Goal: Task Accomplishment & Management: Manage account settings

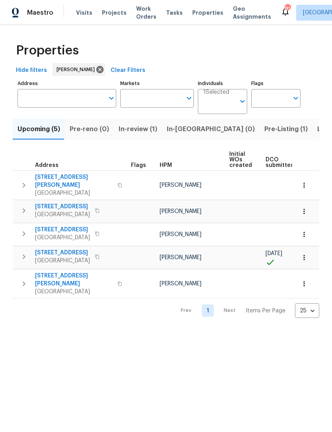
click at [23, 184] on icon "button" at bounding box center [24, 185] width 3 height 5
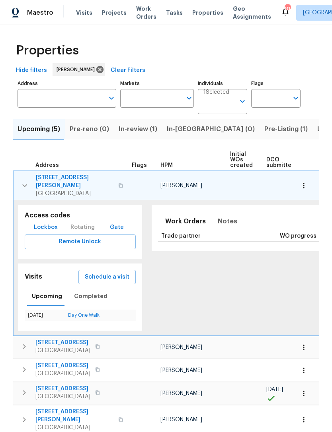
click at [25, 177] on button "button" at bounding box center [25, 186] width 16 height 24
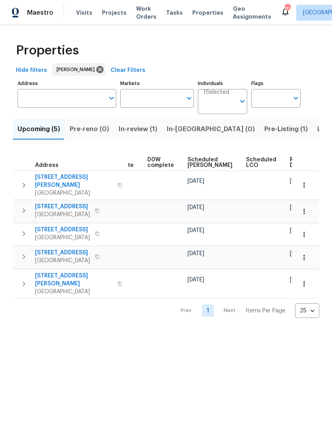
scroll to position [0, 200]
click at [303, 254] on icon "button" at bounding box center [304, 258] width 8 height 8
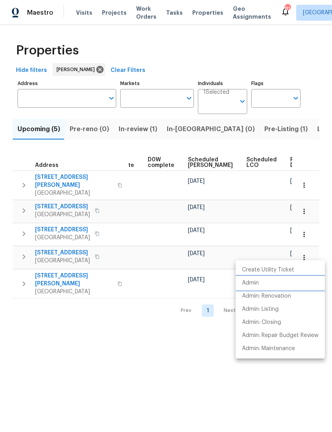
click at [279, 282] on li "Admin" at bounding box center [279, 283] width 89 height 13
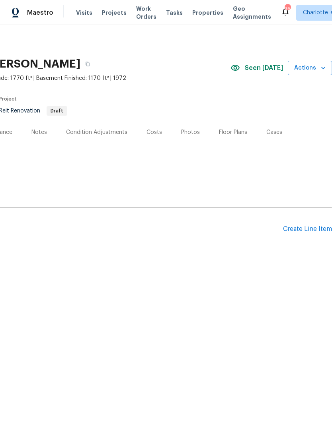
scroll to position [0, 118]
click at [307, 226] on div "Create Line Item" at bounding box center [307, 229] width 49 height 8
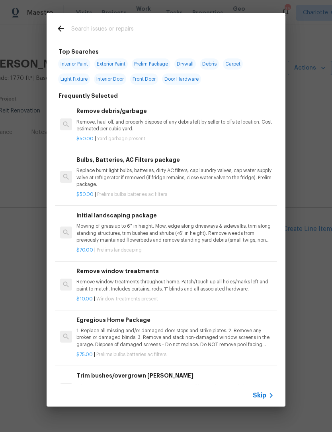
click at [170, 25] on input "text" at bounding box center [155, 30] width 169 height 12
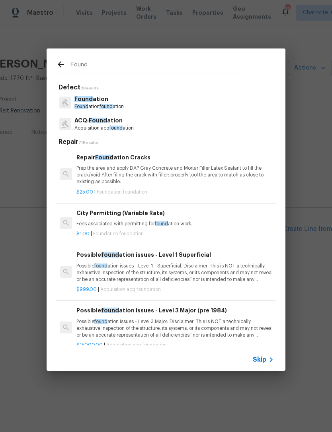
type input "Found"
click at [133, 104] on div "Found ation Found ation found ation" at bounding box center [166, 102] width 220 height 21
click at [124, 96] on p "Found ation" at bounding box center [98, 99] width 49 height 8
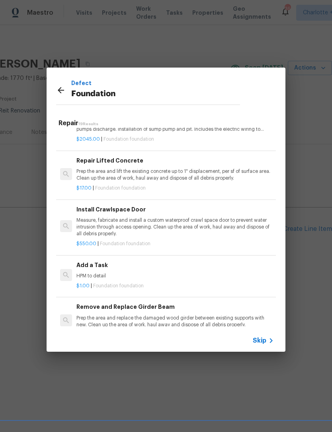
scroll to position [299, 0]
click at [105, 263] on h6 "Add a Task" at bounding box center [174, 264] width 197 height 9
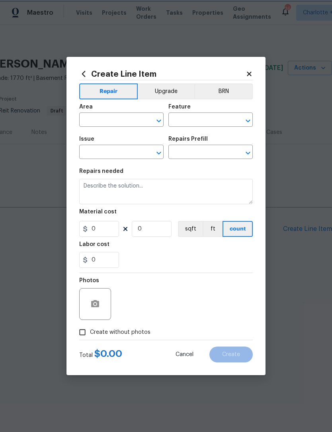
type input "Foundation"
type textarea "HPM to detail"
type input "1"
type input "Add a Task $1.00"
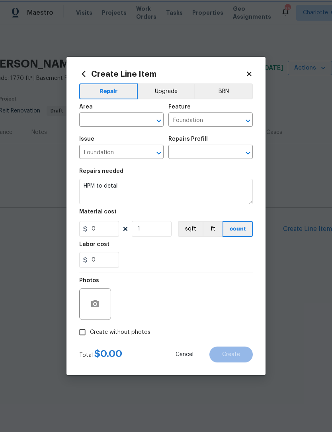
type input "1"
click at [91, 264] on input "0" at bounding box center [99, 260] width 40 height 16
click at [102, 297] on div at bounding box center [95, 304] width 32 height 32
click at [93, 303] on icon "button" at bounding box center [95, 303] width 8 height 7
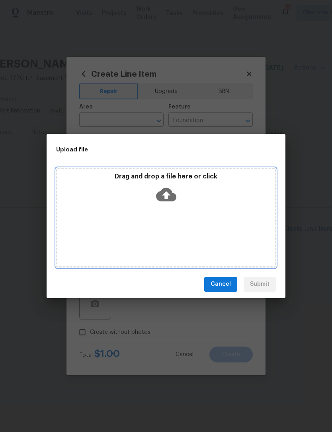
click at [176, 195] on div "Drag and drop a file here or click" at bounding box center [165, 190] width 217 height 34
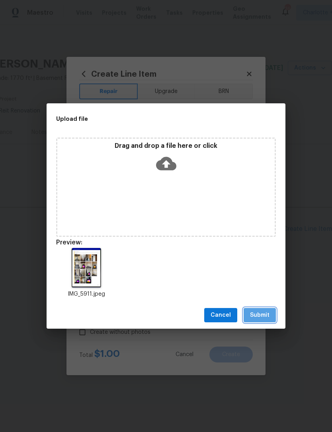
click at [263, 319] on span "Submit" at bounding box center [259, 316] width 19 height 10
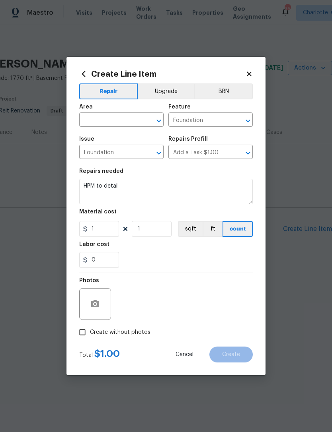
click at [126, 119] on input "text" at bounding box center [110, 121] width 62 height 12
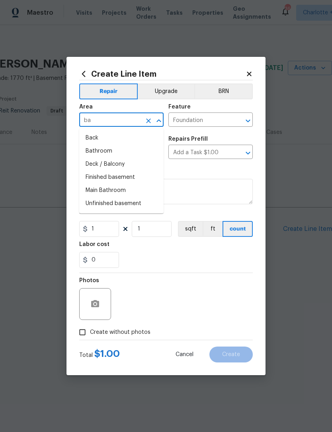
type input "bas"
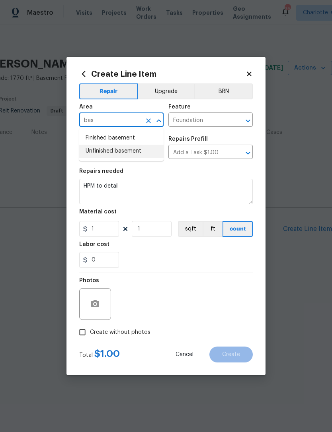
click at [134, 154] on li "Unfinished basement" at bounding box center [121, 151] width 84 height 13
type input "Unfinished basement"
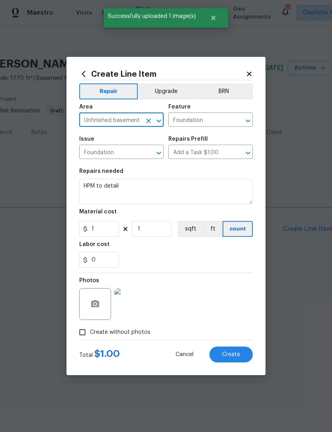
click at [165, 190] on textarea "HPM to detail" at bounding box center [165, 191] width 173 height 25
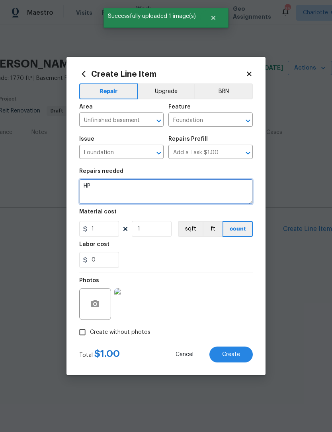
type textarea "H"
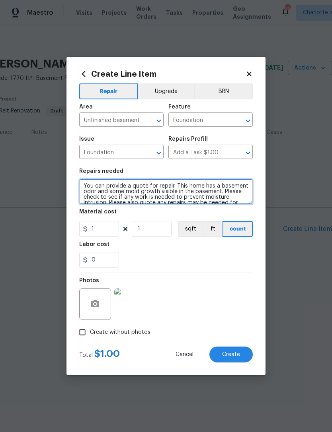
scroll to position [0, 0]
type textarea "You can provide a quote for repair. This home has a basement odor and some mold…"
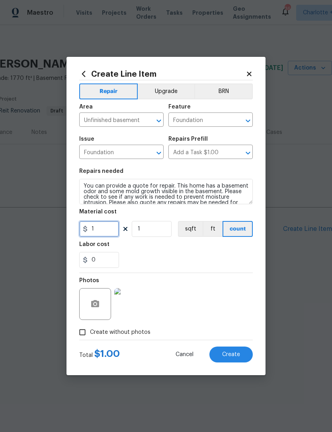
click at [109, 232] on input "1" at bounding box center [99, 229] width 40 height 16
type input "75"
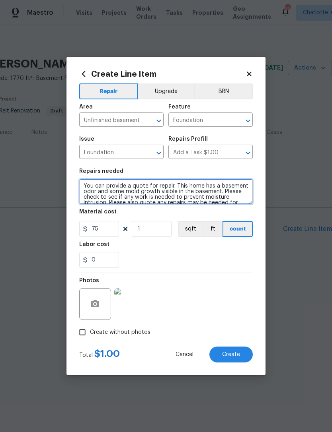
click at [103, 187] on textarea "You can provide a quote for repair. This home has a basement odor and some mold…" at bounding box center [165, 191] width 173 height 25
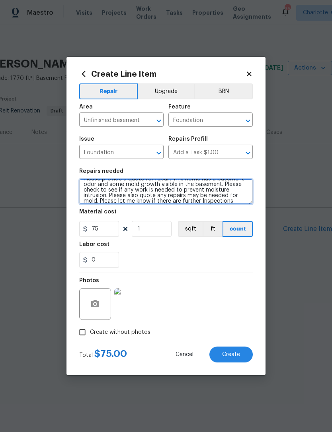
scroll to position [12, 0]
click at [189, 193] on textarea "Please provide a quote for repair. This home has a basement odor and some mold …" at bounding box center [165, 191] width 173 height 25
click at [99, 200] on textarea "Please provide a quote for repair. This home has a basement odor and some mold …" at bounding box center [165, 191] width 173 height 25
click at [185, 194] on textarea "Please provide a quote for repair. This home has a basement odor and some mold …" at bounding box center [165, 191] width 173 height 25
click at [101, 198] on textarea "Please provide a quote for repair. This home has a basement odor and some mold …" at bounding box center [165, 191] width 173 height 25
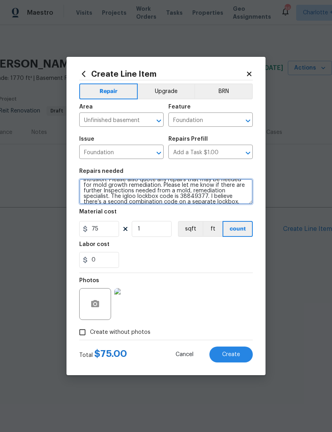
scroll to position [23, 0]
click at [190, 192] on textarea "Please provide a quote for repair. This home has a basement odor and some mold …" at bounding box center [165, 191] width 173 height 25
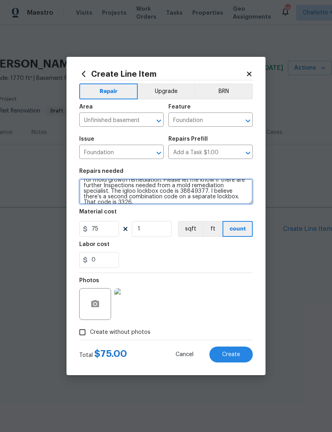
scroll to position [28, 0]
type textarea "Please provide a quote for repair. This home has a basement odor and some mold …"
click at [224, 264] on div "0" at bounding box center [165, 260] width 173 height 16
click at [232, 357] on span "Create" at bounding box center [231, 355] width 18 height 6
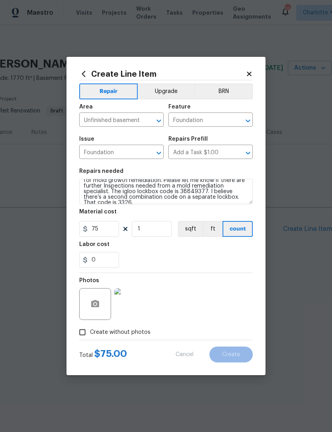
type input "0"
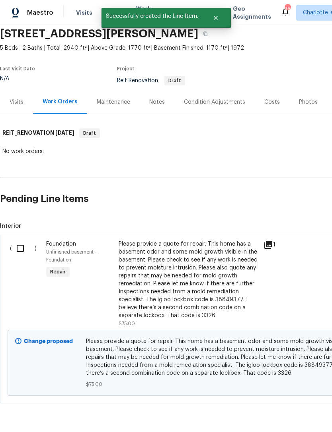
scroll to position [30, 0]
click at [21, 248] on input "checkbox" at bounding box center [23, 248] width 23 height 17
checkbox input "true"
click at [291, 409] on span "Create Work Order" at bounding box center [286, 413] width 53 height 10
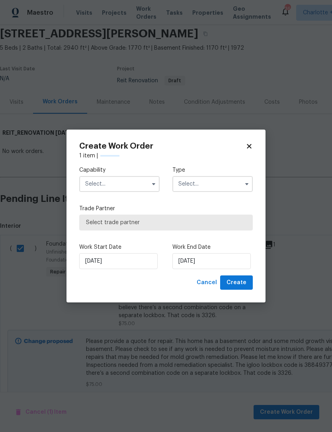
click at [126, 178] on input "text" at bounding box center [119, 184] width 80 height 16
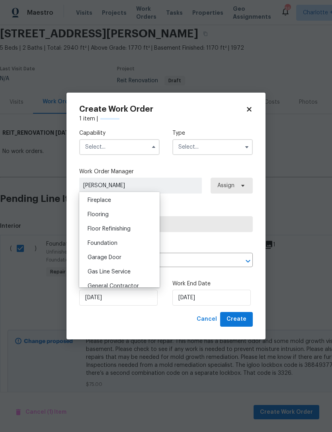
scroll to position [303, 0]
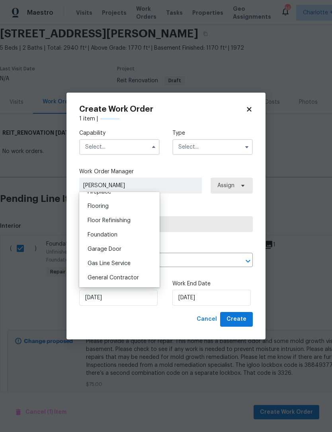
click at [123, 236] on div "Foundation" at bounding box center [119, 235] width 76 height 14
type input "Foundation"
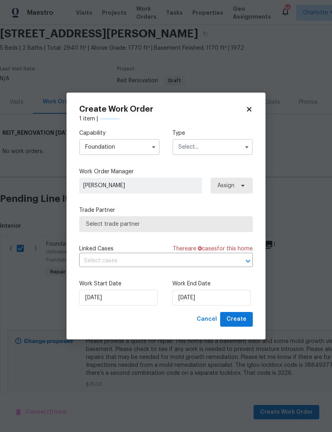
click at [220, 150] on input "text" at bounding box center [212, 147] width 80 height 16
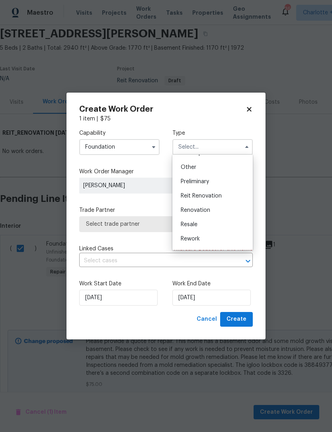
scroll to position [156, 0]
click at [220, 195] on span "Reit Renovation" at bounding box center [201, 194] width 41 height 6
type input "Reit Renovation"
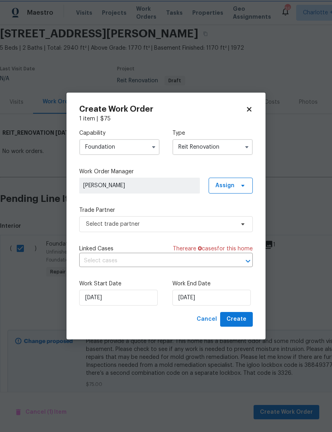
scroll to position [0, 0]
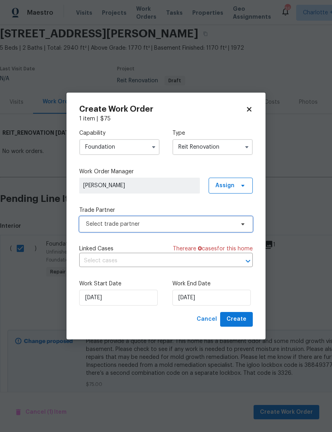
click at [210, 229] on span "Select trade partner" at bounding box center [165, 224] width 173 height 16
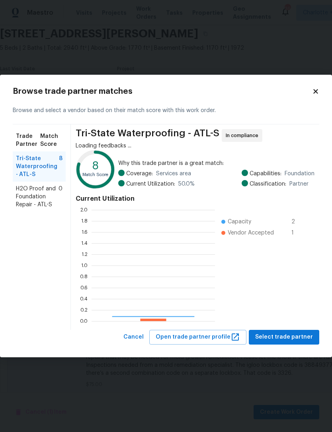
scroll to position [111, 123]
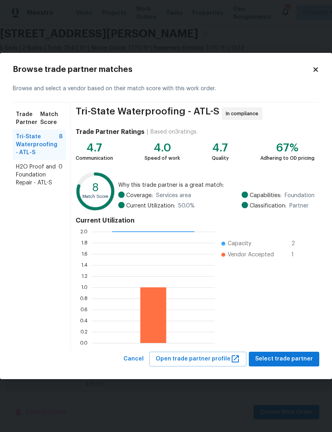
click at [32, 177] on span "H2O Proof and Foundation Repair - ATL-S" at bounding box center [37, 175] width 43 height 24
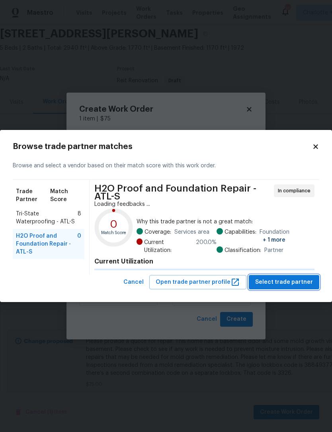
click at [297, 278] on span "Select trade partner" at bounding box center [284, 283] width 58 height 10
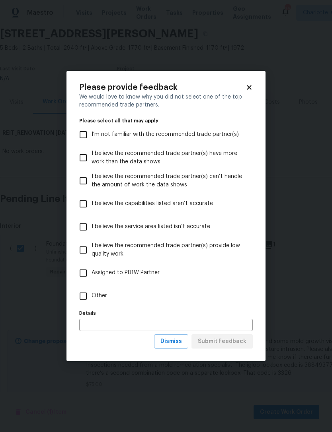
click at [86, 299] on input "Other" at bounding box center [83, 296] width 17 height 17
checkbox input "true"
click at [235, 339] on span "Submit Feedback" at bounding box center [222, 342] width 49 height 10
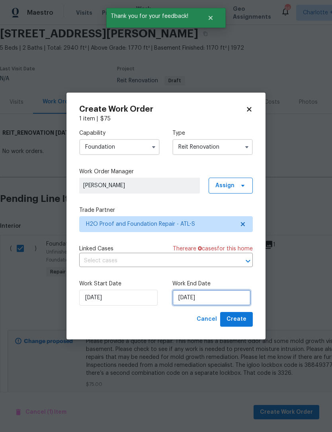
click at [222, 298] on input "[DATE]" at bounding box center [211, 298] width 78 height 16
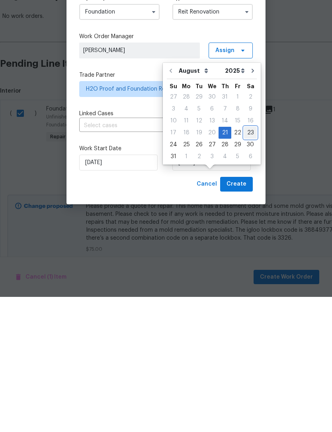
click at [247, 262] on div "23" at bounding box center [250, 267] width 13 height 11
type input "[DATE]"
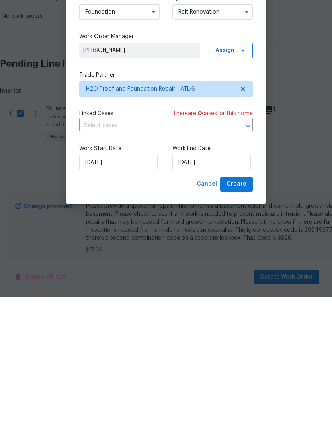
scroll to position [25, 0]
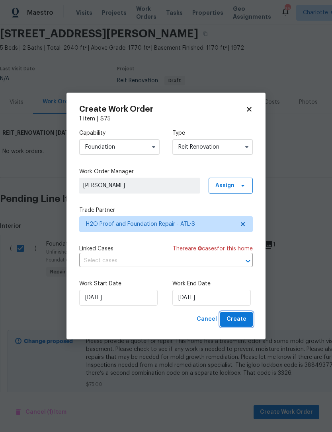
click at [240, 322] on span "Create" at bounding box center [236, 320] width 20 height 10
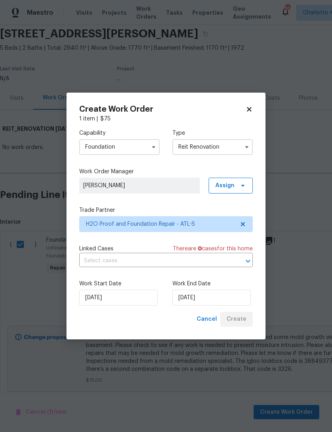
scroll to position [26, 0]
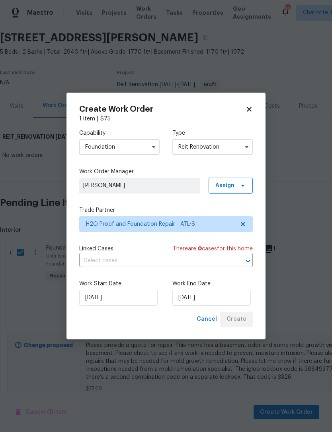
click at [198, 258] on input "text" at bounding box center [154, 261] width 151 height 12
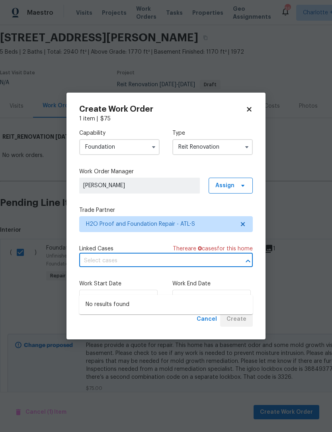
click at [166, 243] on div "Capability Foundation Type Reit Renovation Work Order Manager [PERSON_NAME] Ass…" at bounding box center [165, 217] width 173 height 189
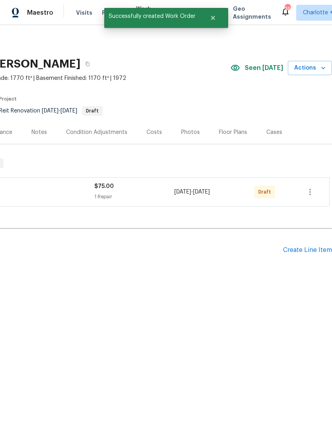
scroll to position [0, 118]
click at [309, 193] on icon "button" at bounding box center [310, 192] width 10 height 10
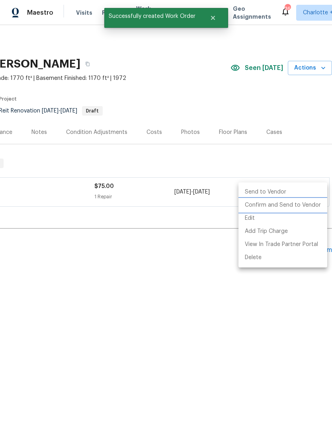
click at [302, 206] on li "Confirm and Send to Vendor" at bounding box center [282, 205] width 89 height 13
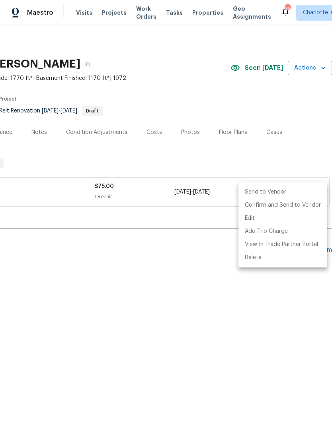
click at [292, 154] on div at bounding box center [166, 216] width 332 height 432
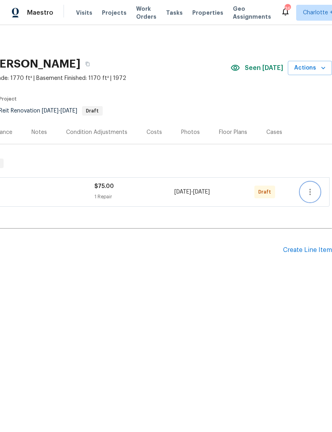
click at [312, 189] on icon "button" at bounding box center [310, 192] width 10 height 10
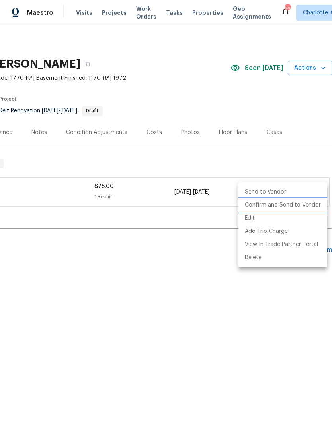
click at [301, 204] on li "Confirm and Send to Vendor" at bounding box center [282, 205] width 89 height 13
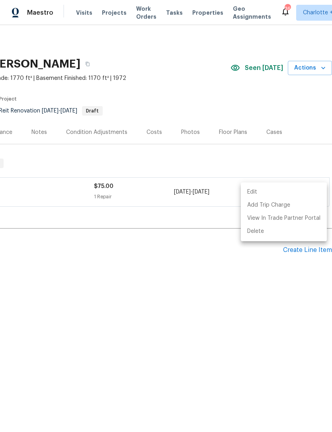
click at [305, 160] on div at bounding box center [166, 216] width 332 height 432
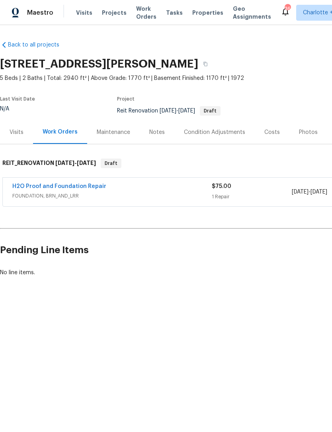
scroll to position [0, 0]
click at [43, 185] on link "H2O Proof and Foundation Repair" at bounding box center [59, 187] width 94 height 6
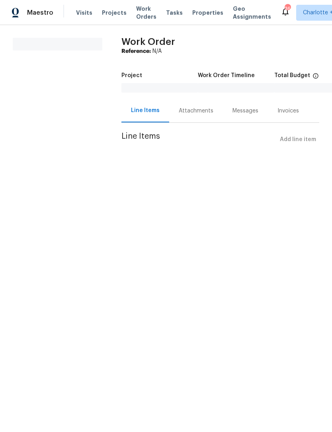
click at [190, 116] on div "Attachments" at bounding box center [196, 110] width 54 height 23
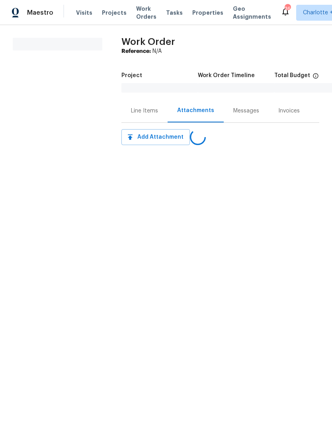
click at [148, 108] on div "Line Items" at bounding box center [144, 111] width 27 height 8
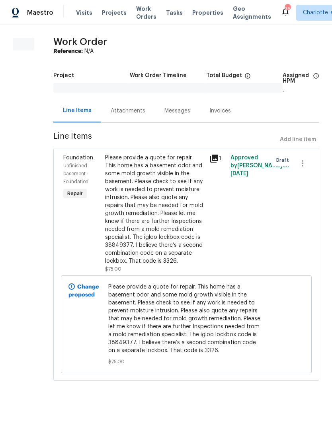
click at [177, 114] on div "Messages" at bounding box center [177, 111] width 26 height 8
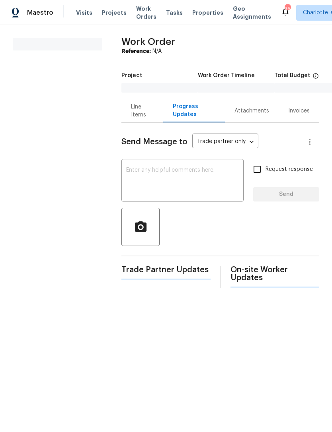
click at [215, 173] on textarea at bounding box center [182, 181] width 113 height 28
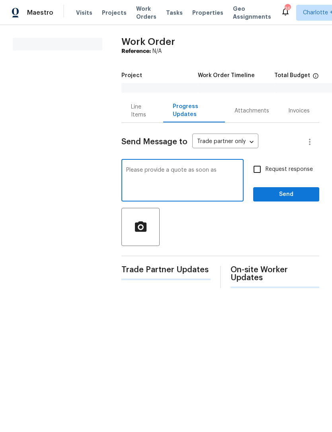
type textarea "Please provide a quote as soon as possible"
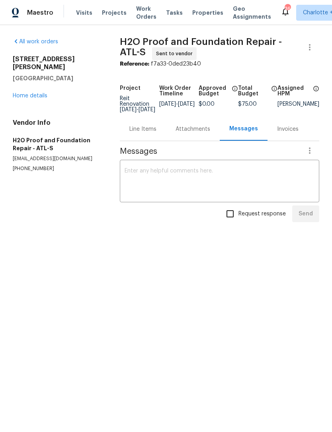
click at [262, 196] on textarea at bounding box center [219, 182] width 190 height 28
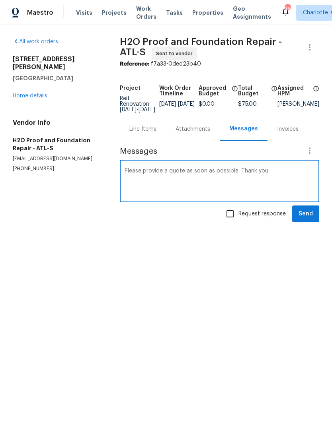
type textarea "Please provide a quote as soon as possible. Thank you."
click at [233, 216] on input "Request response" at bounding box center [229, 214] width 17 height 17
checkbox input "true"
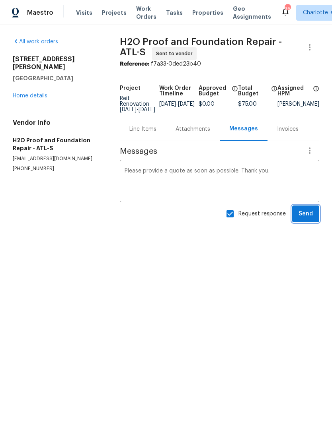
click at [304, 219] on span "Send" at bounding box center [305, 214] width 14 height 10
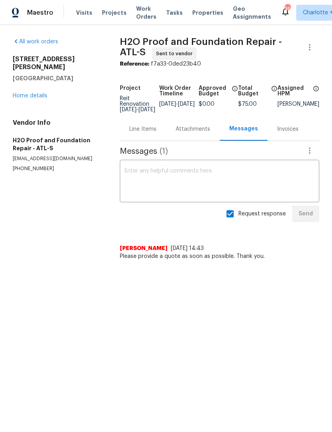
click at [27, 93] on link "Home details" at bounding box center [30, 96] width 35 height 6
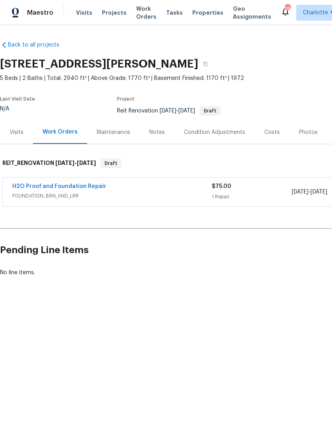
click at [154, 130] on div "Notes" at bounding box center [157, 132] width 16 height 8
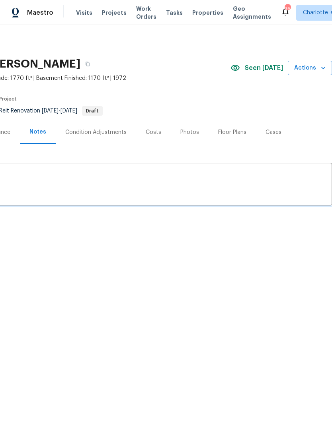
scroll to position [0, 118]
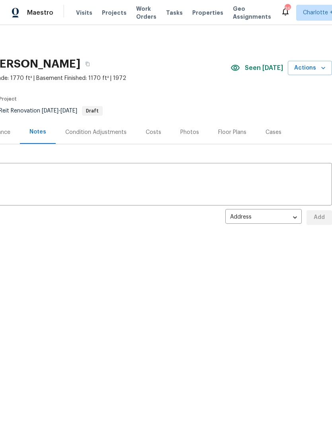
click at [112, 189] on textarea at bounding box center [107, 185] width 440 height 28
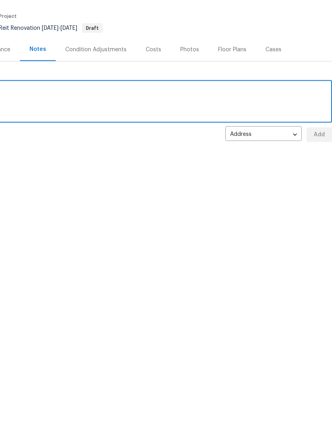
click at [107, 171] on textarea at bounding box center [107, 185] width 440 height 28
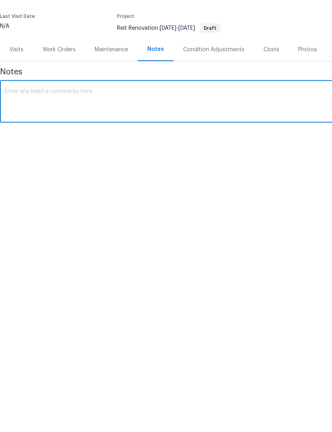
scroll to position [0, 0]
click at [52, 171] on textarea at bounding box center [225, 185] width 440 height 28
paste textarea "alexbaq the cost for a pump and inspection is $650 for the Septic. That’s assum…"
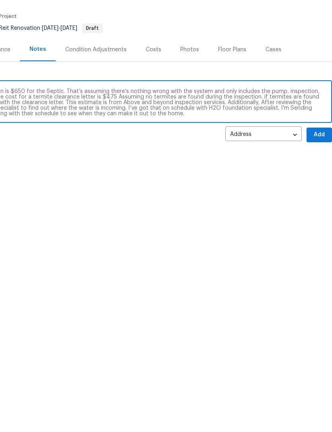
scroll to position [0, 118]
type textarea "alexbaq the cost for a pump and inspection is $650 for the Septic. That’s assum…"
click at [318, 213] on span "Add" at bounding box center [319, 218] width 13 height 10
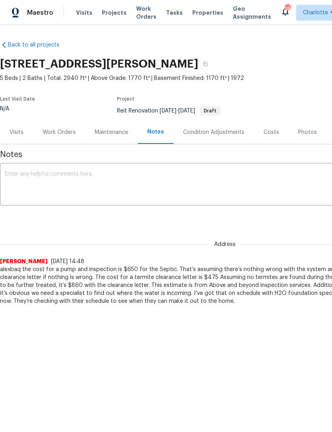
scroll to position [0, 2]
